Goal: Information Seeking & Learning: Learn about a topic

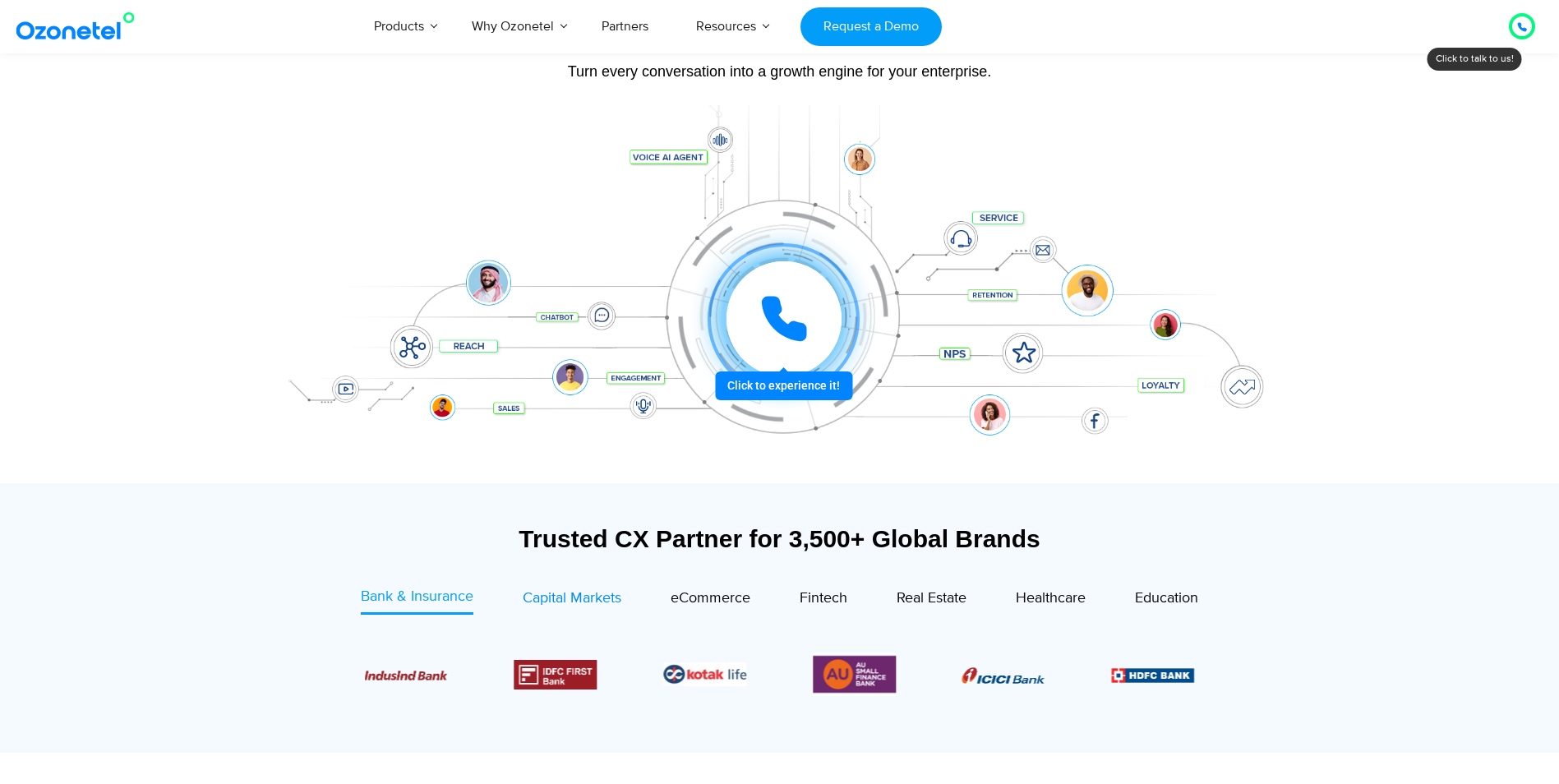
click at [553, 603] on span "Capital Markets" at bounding box center [572, 598] width 99 height 18
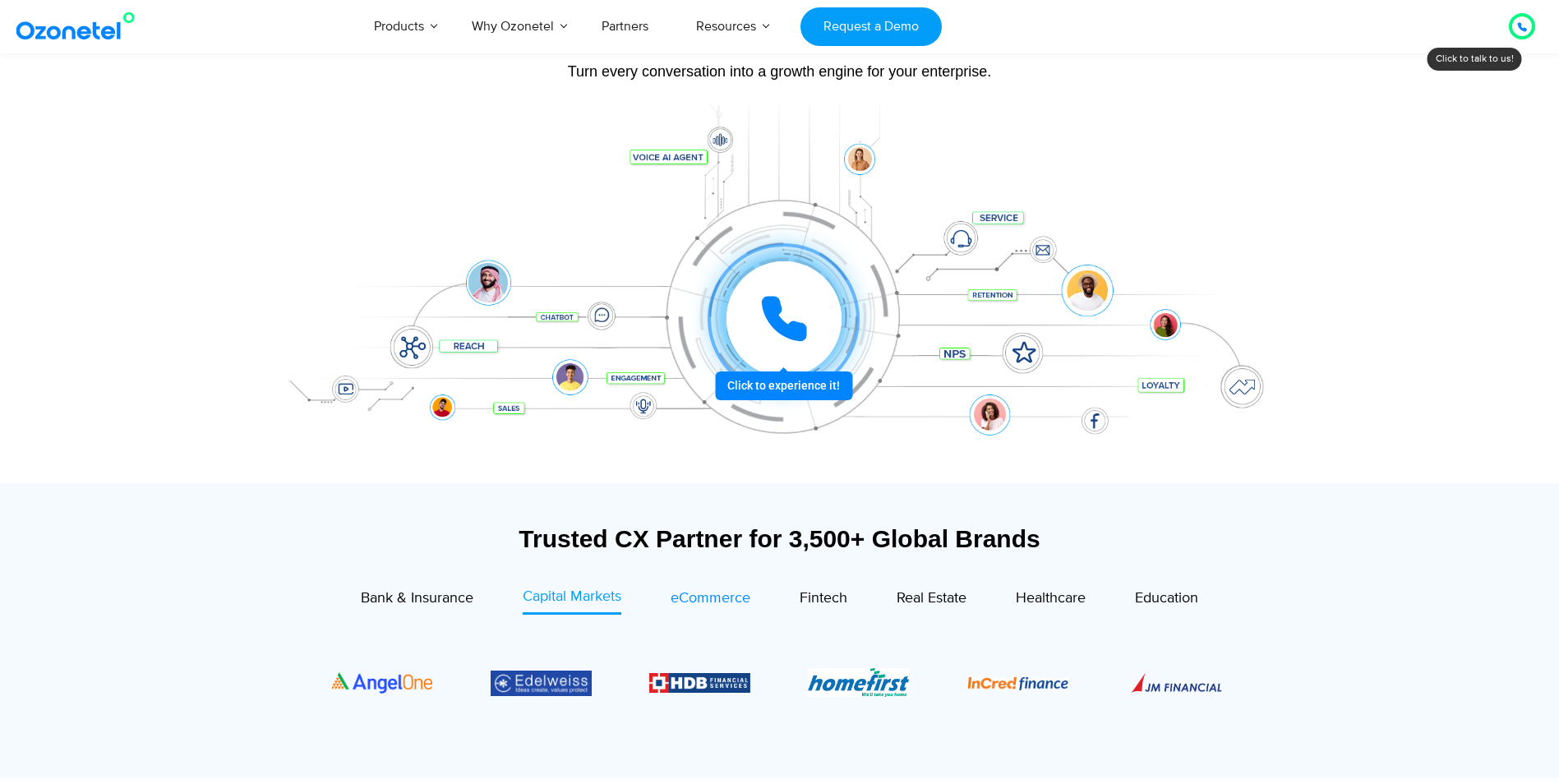
click at [698, 600] on span "eCommerce" at bounding box center [710, 598] width 79 height 18
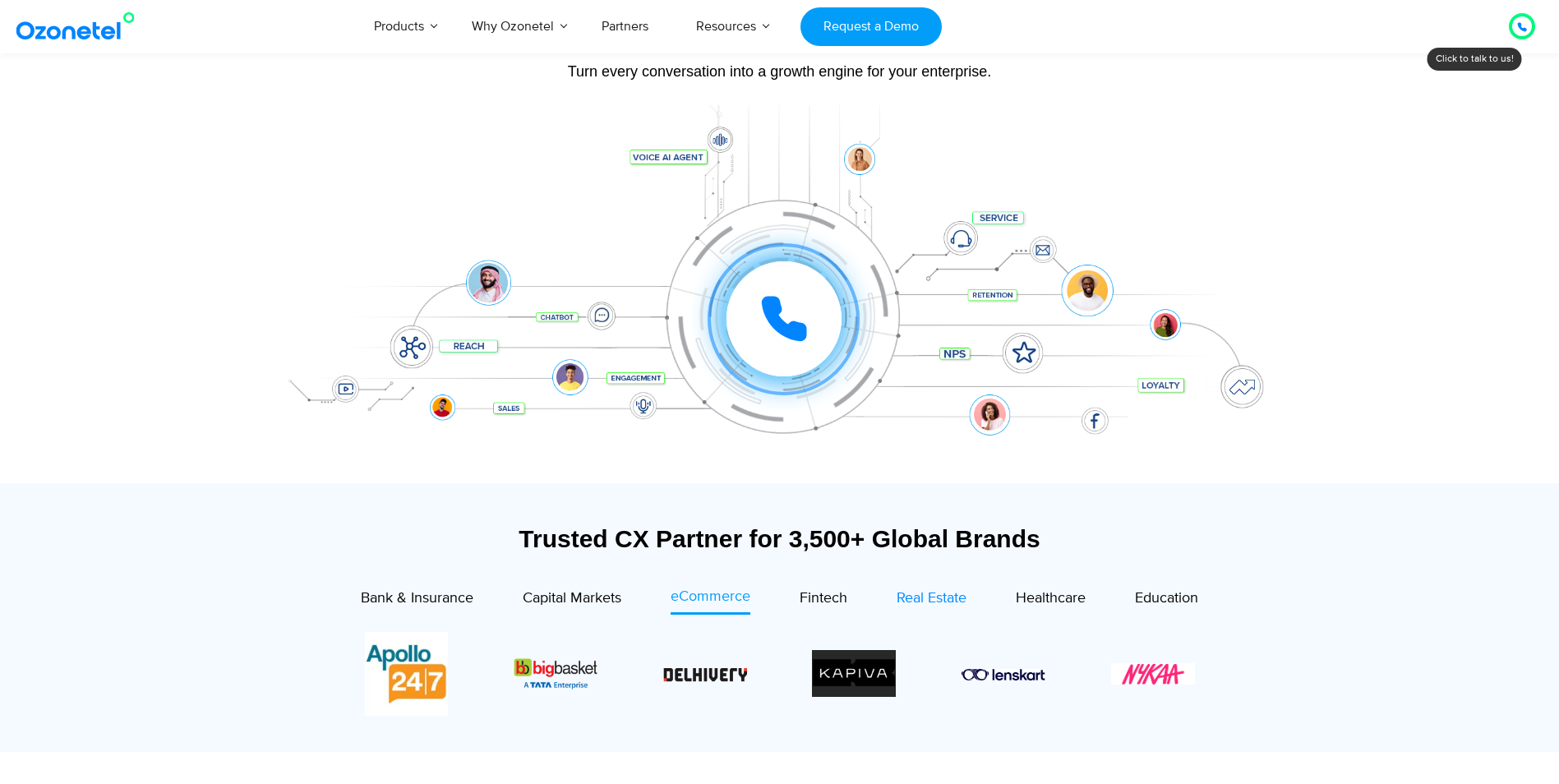
click at [951, 591] on span "Real Estate" at bounding box center [931, 598] width 70 height 18
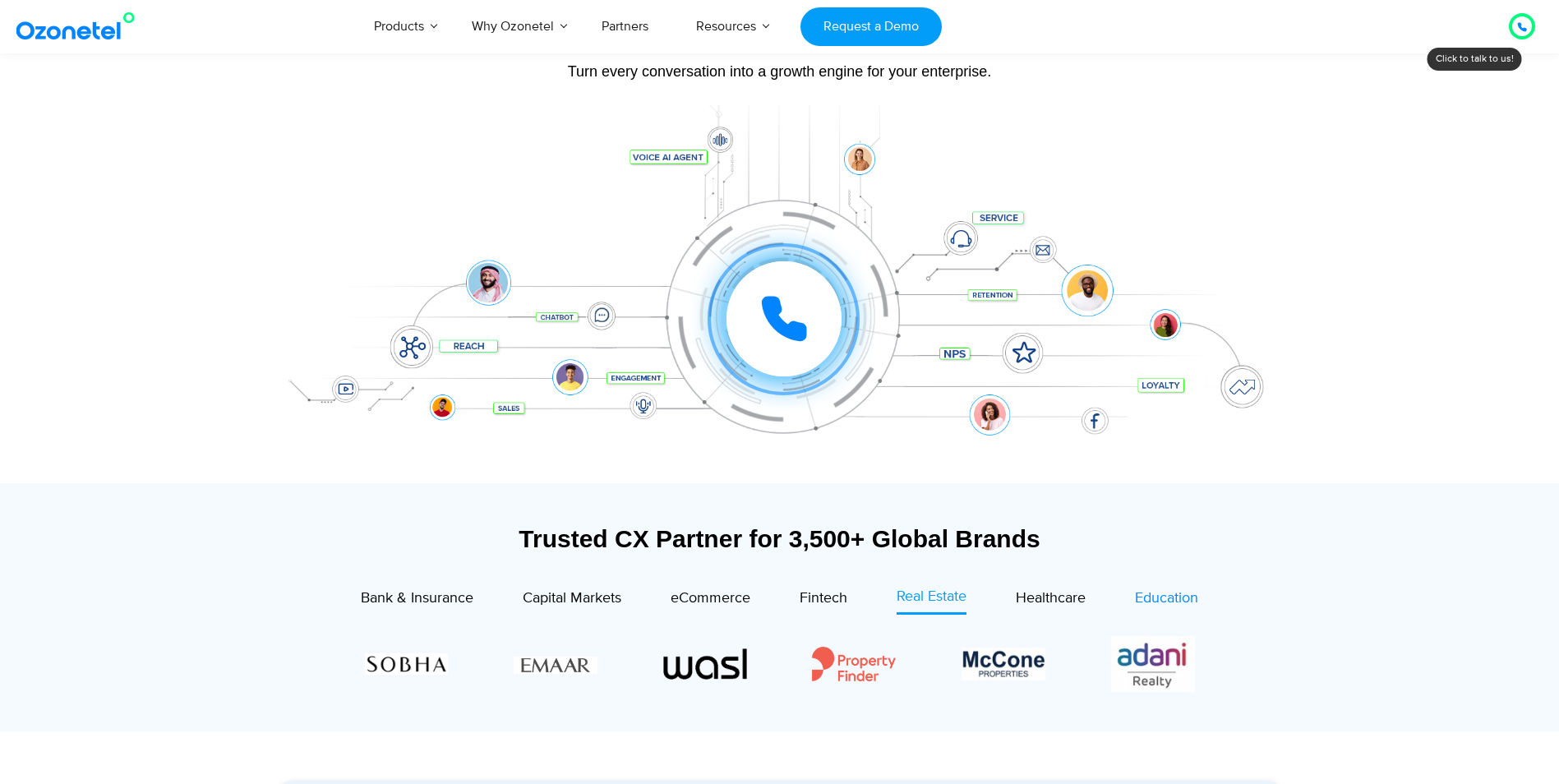
click at [1144, 602] on span "Education" at bounding box center [1166, 598] width 64 height 18
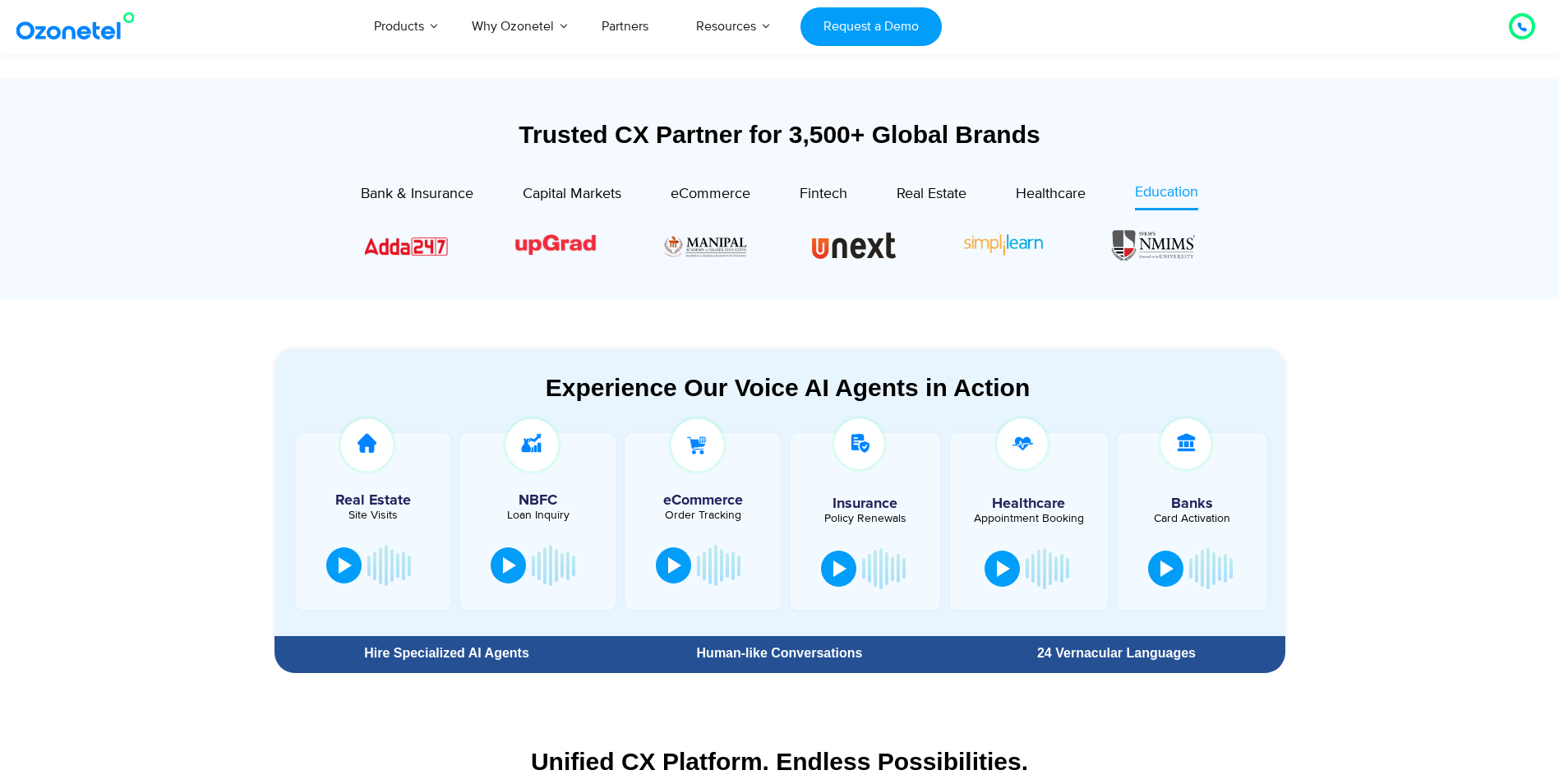
scroll to position [575, 0]
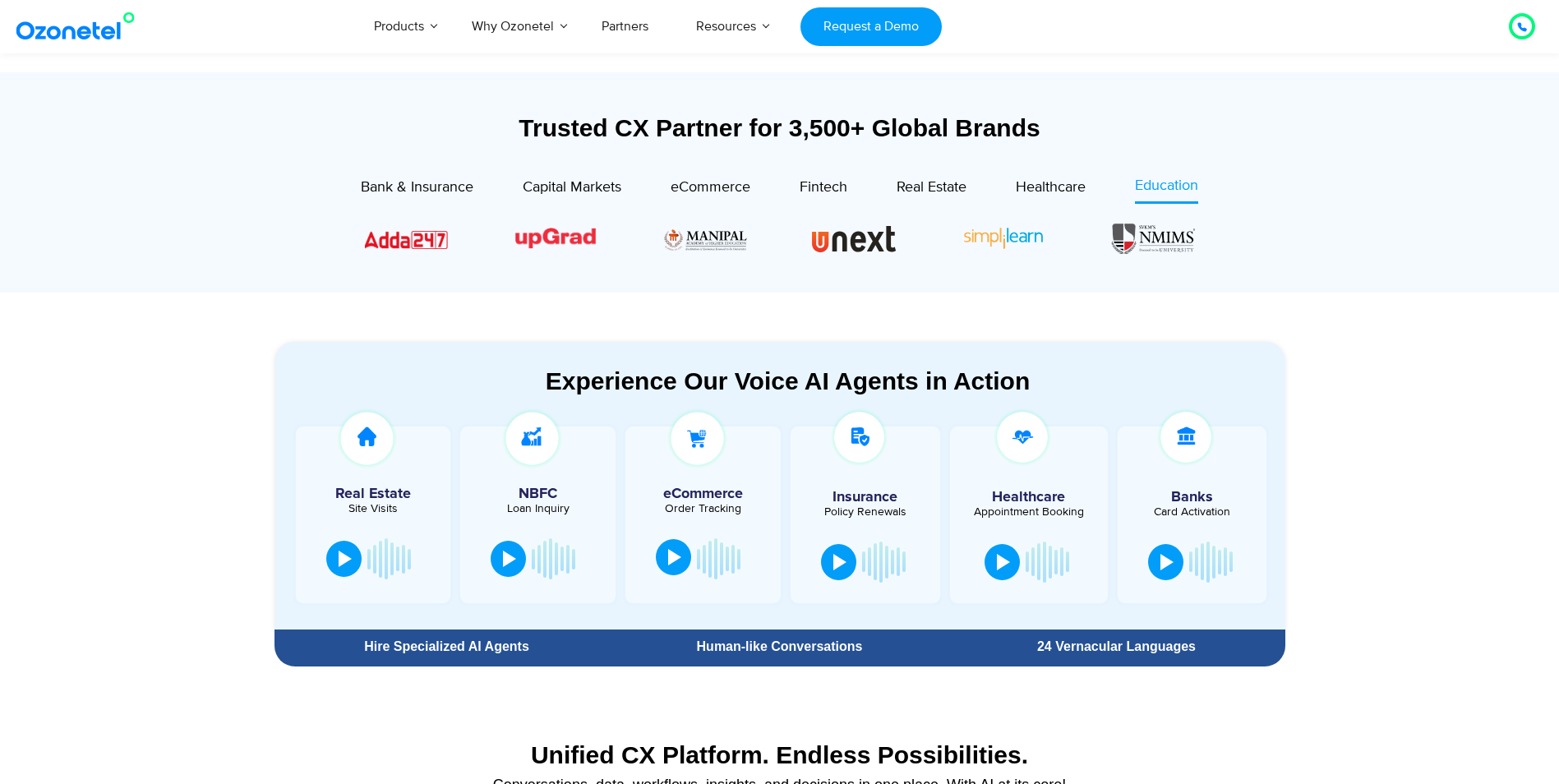
click at [672, 568] on button at bounding box center [674, 557] width 35 height 36
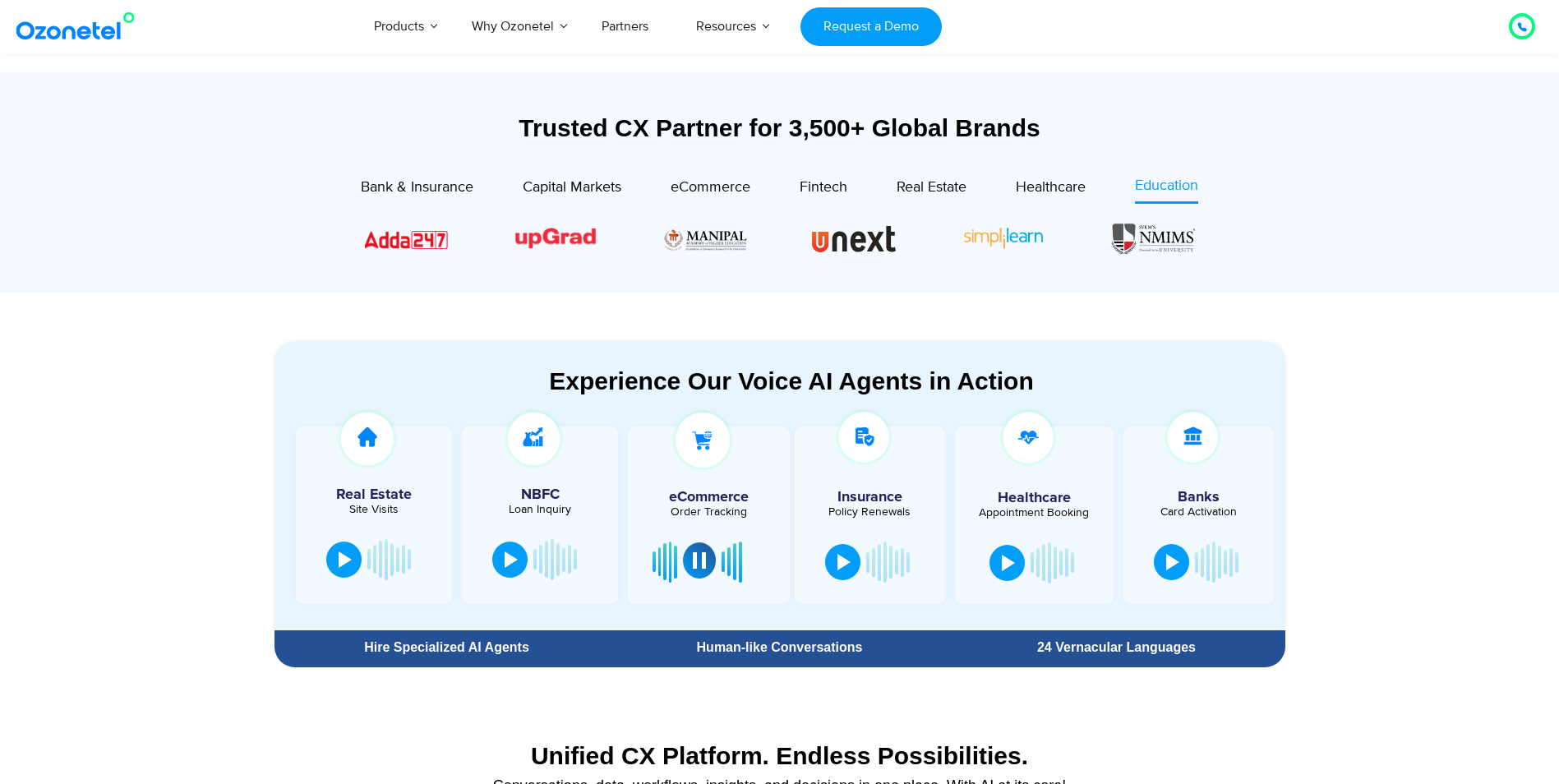
click at [693, 562] on div at bounding box center [698, 560] width 13 height 17
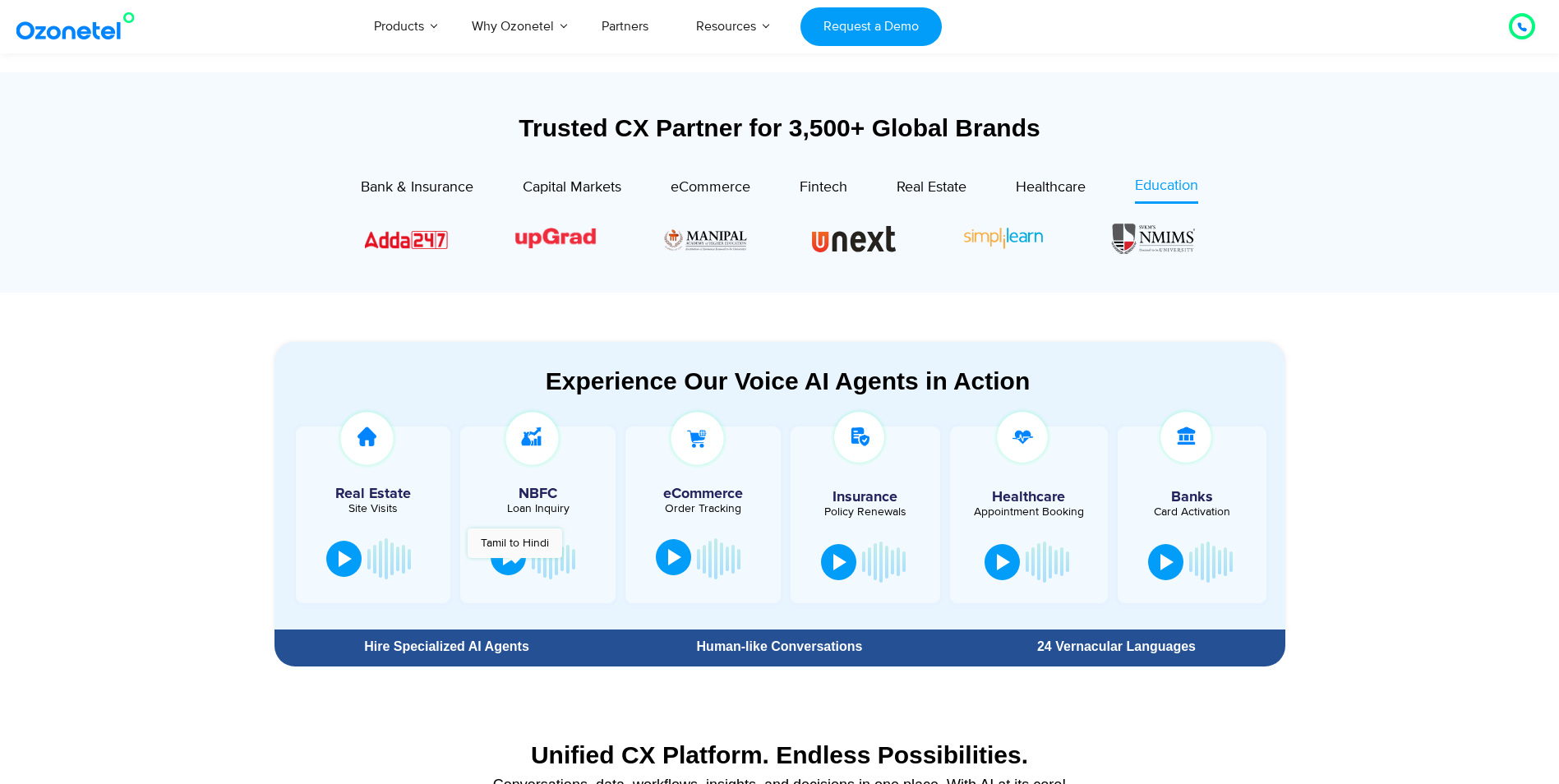
click at [514, 567] on button at bounding box center [508, 557] width 35 height 36
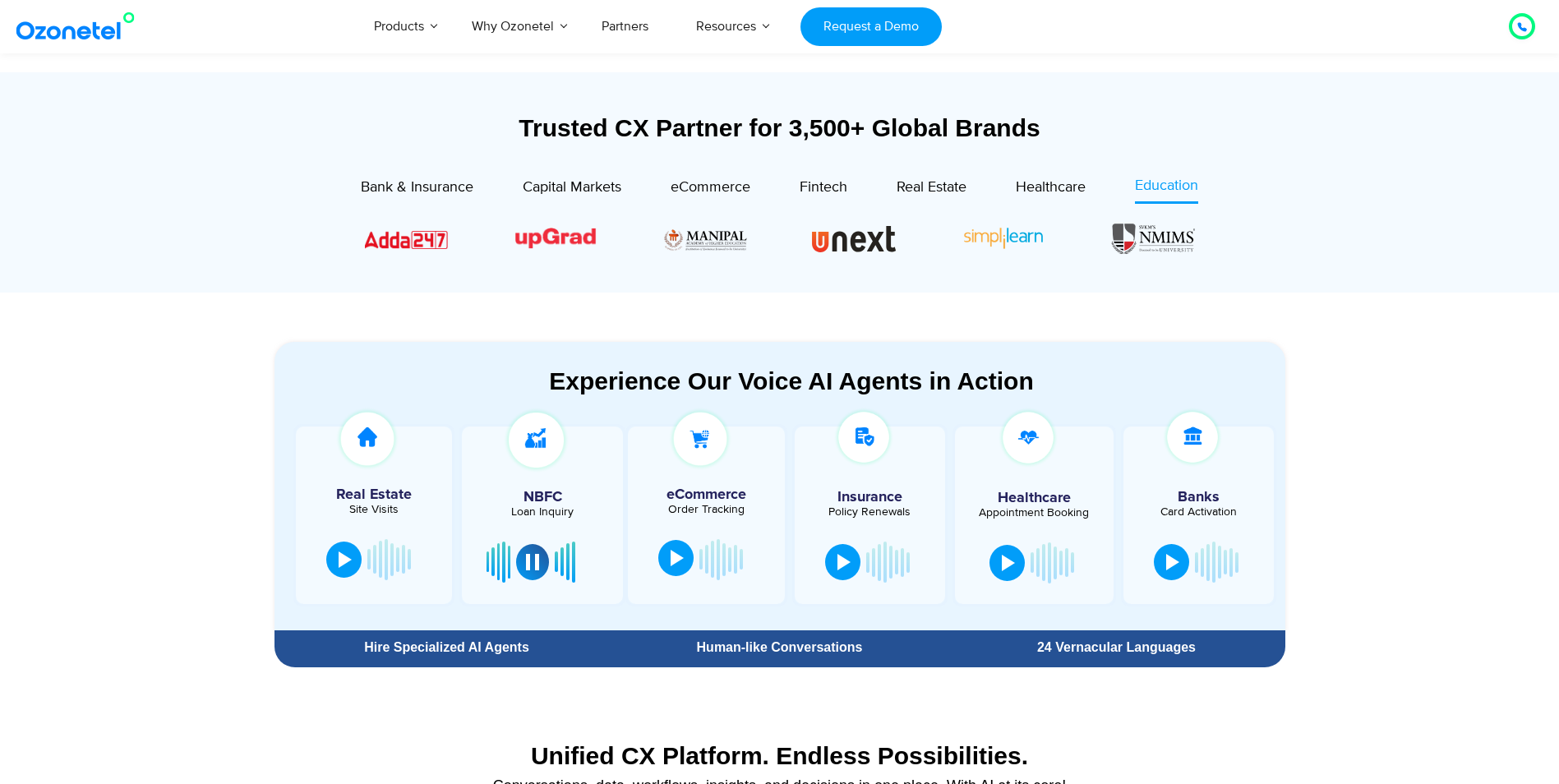
click at [514, 565] on div at bounding box center [543, 562] width 112 height 49
click at [519, 567] on button at bounding box center [533, 560] width 33 height 36
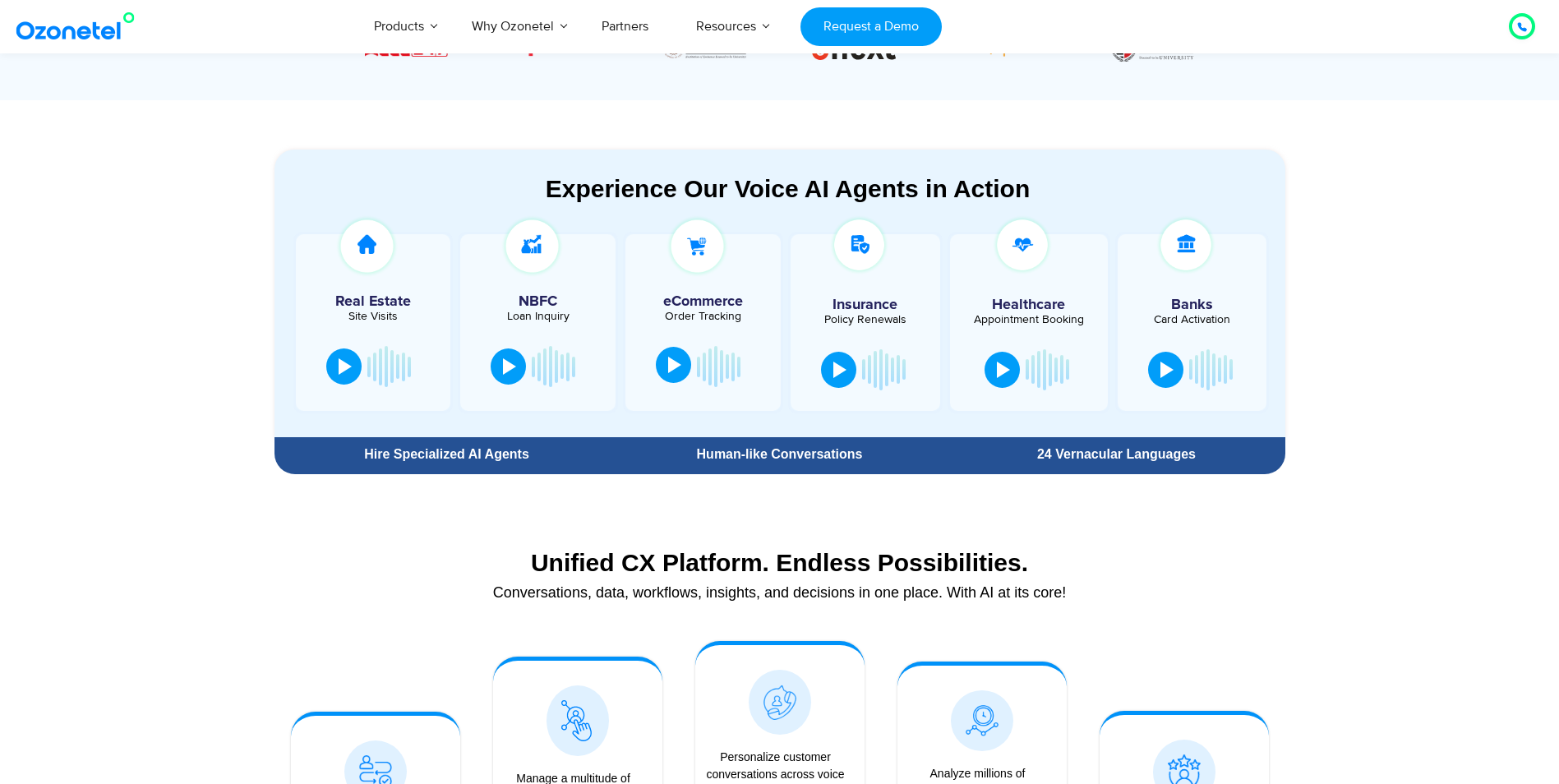
scroll to position [657, 0]
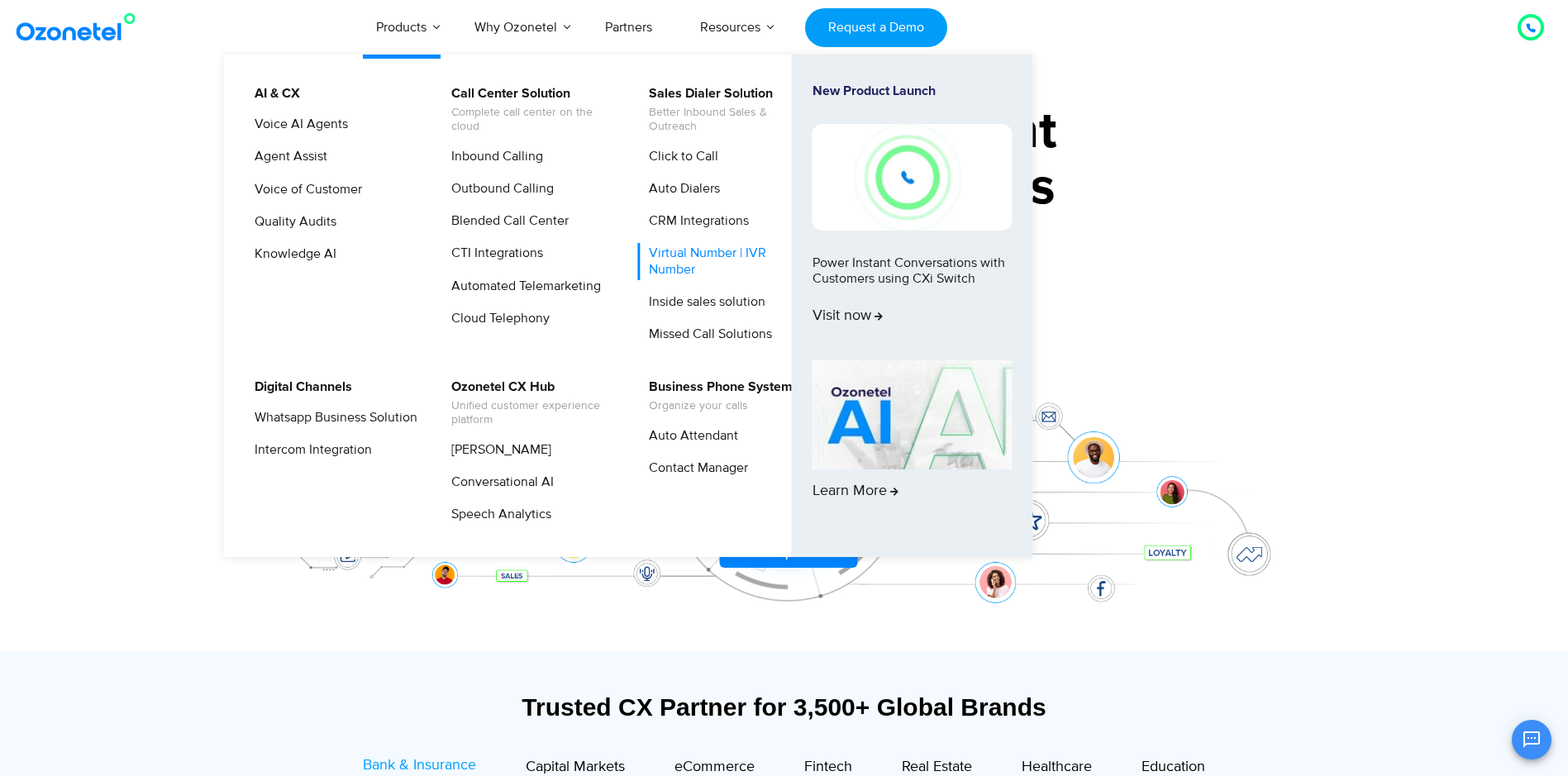
click at [686, 251] on link "Virtual Number | IVR Number" at bounding box center [726, 261] width 176 height 36
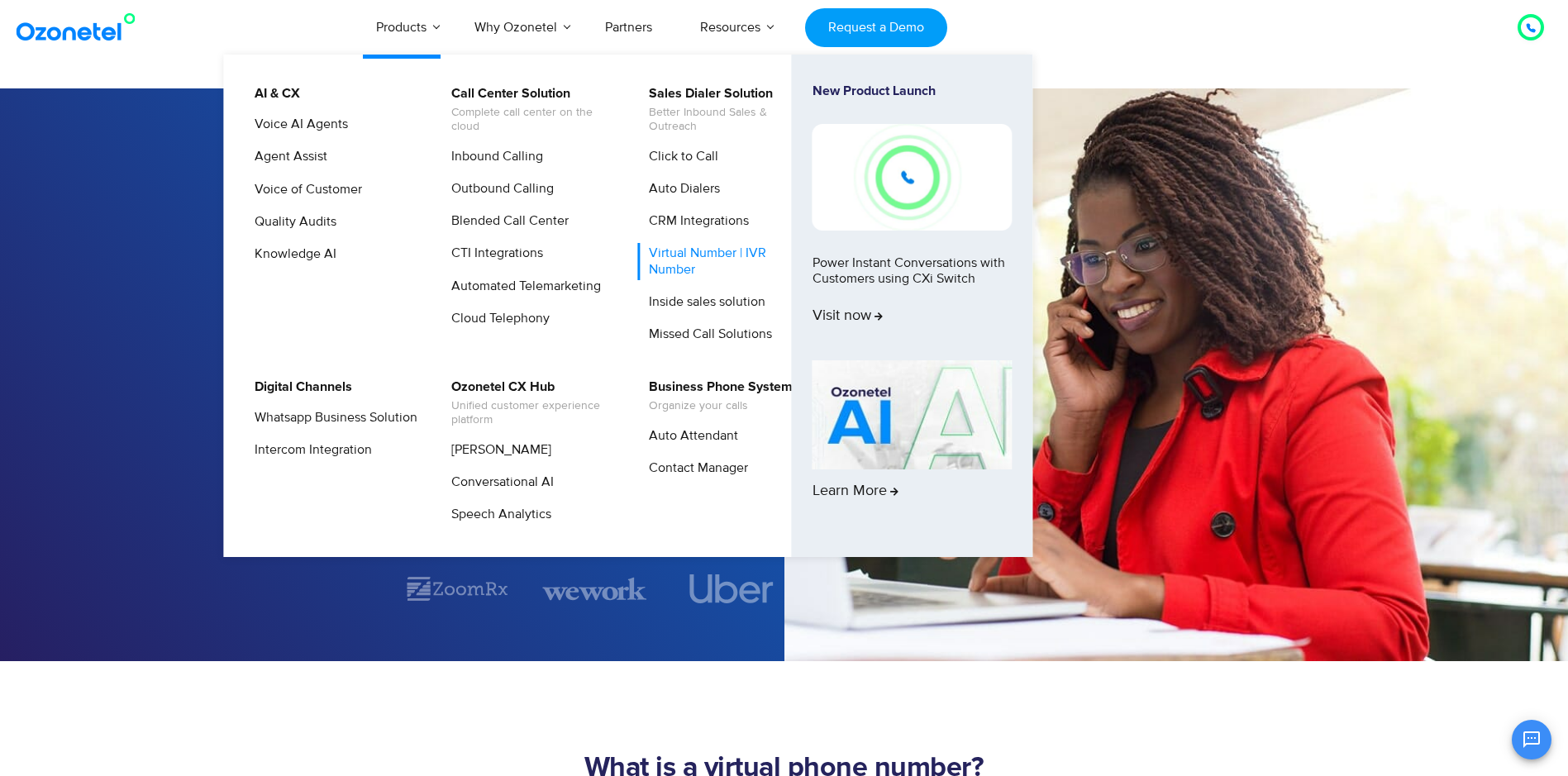
click at [659, 261] on link "Virtual Number | IVR Number" at bounding box center [726, 261] width 176 height 36
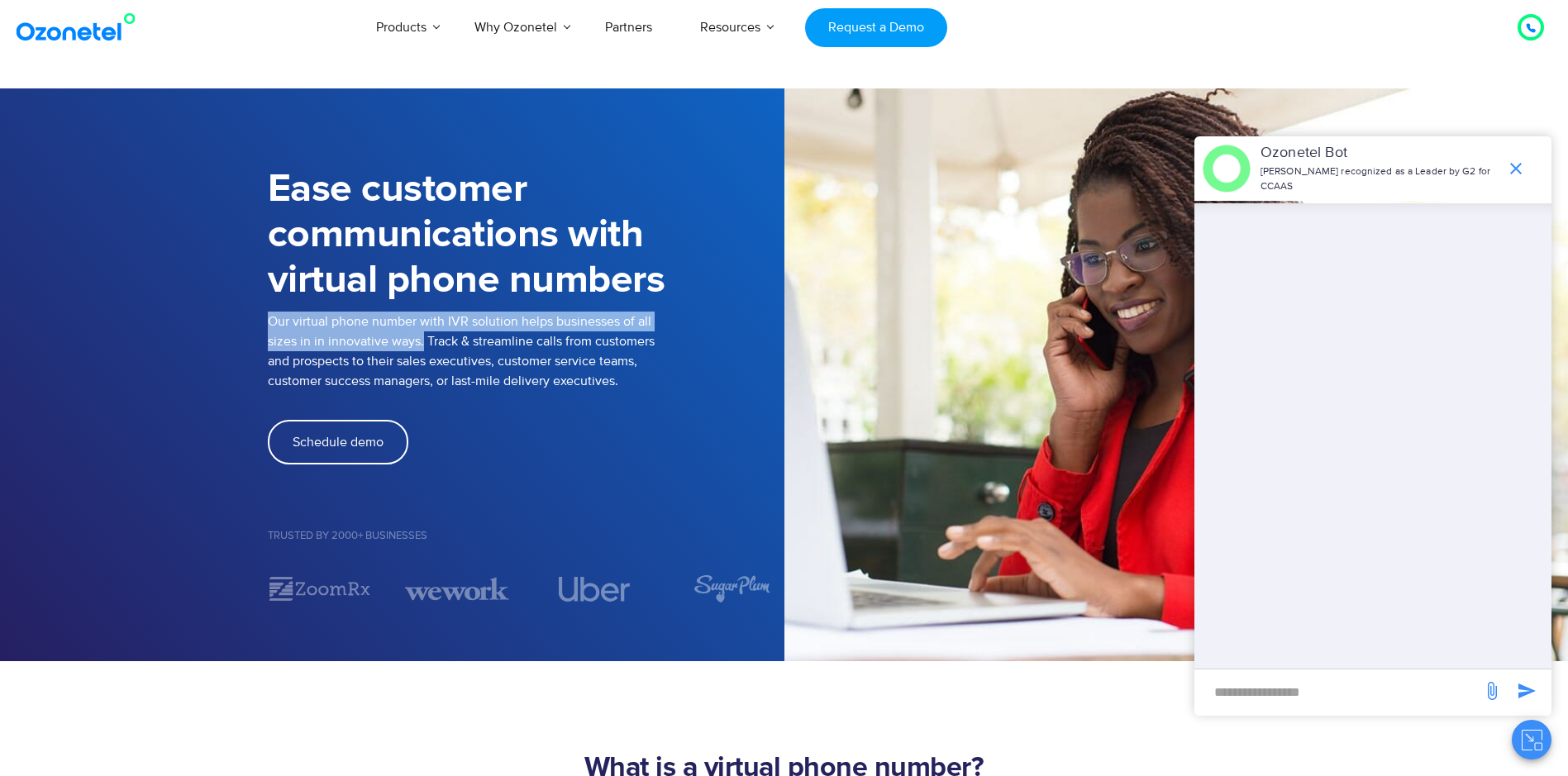
drag, startPoint x: 270, startPoint y: 321, endPoint x: 424, endPoint y: 345, distance: 155.9
click at [424, 345] on p "Our virtual phone number with IVR solution helps businesses of all sizes in in …" at bounding box center [526, 351] width 517 height 80
copy p "Our virtual phone number with IVR solution helps businesses of all sizes in in …"
